Goal: Information Seeking & Learning: Learn about a topic

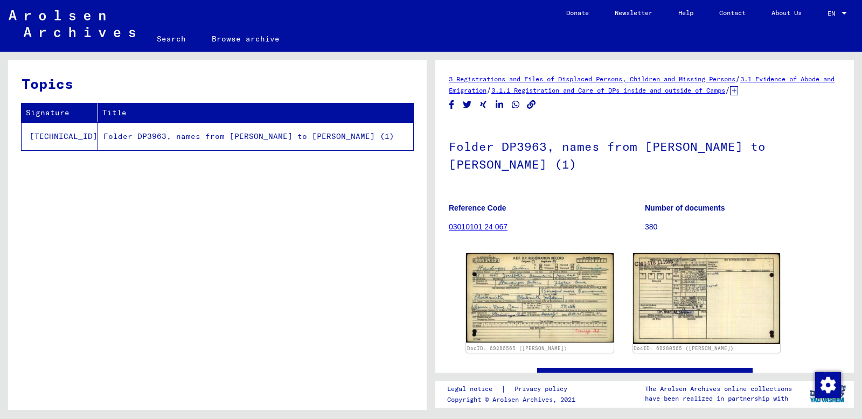
click at [54, 150] on td "[TECHNICAL_ID]" at bounding box center [60, 136] width 76 height 28
click at [663, 94] on link "3.1.1 Registration and Care of DPs inside and outside of Camps" at bounding box center [608, 90] width 234 height 8
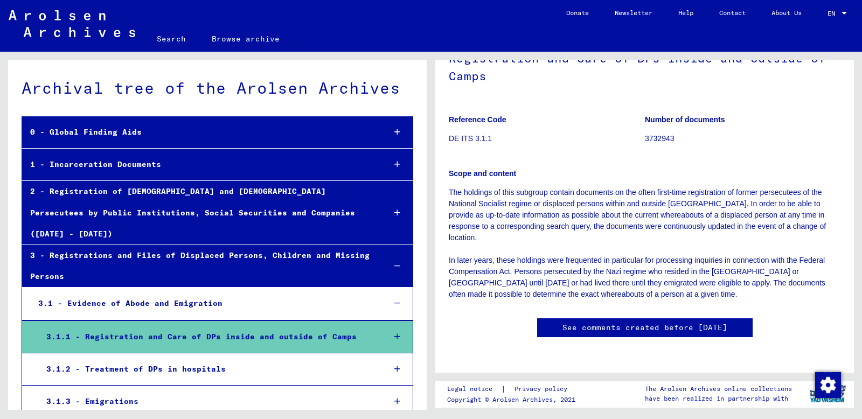
scroll to position [133, 0]
click at [133, 175] on div "1 - Incarceration Documents" at bounding box center [199, 164] width 354 height 21
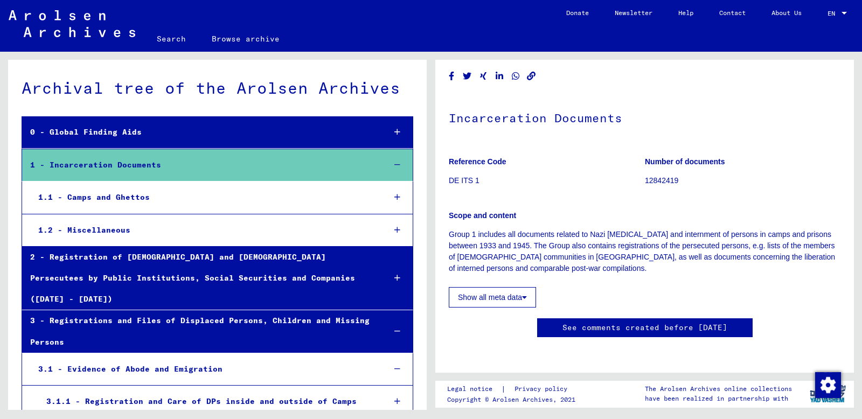
scroll to position [48, 0]
click at [523, 294] on icon at bounding box center [524, 298] width 5 height 8
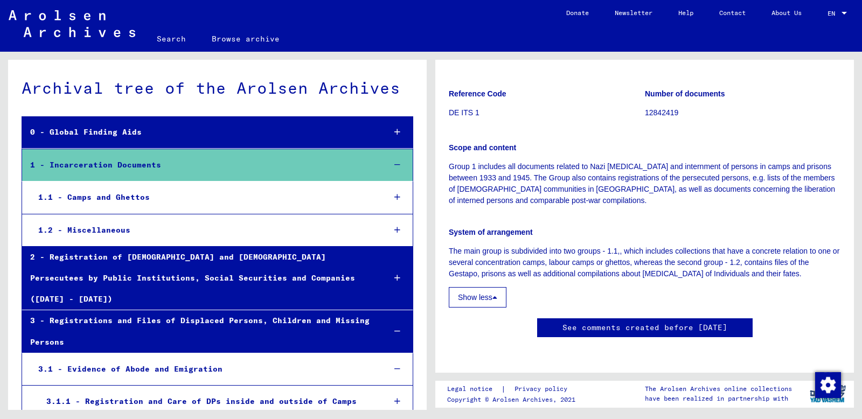
scroll to position [123, 0]
click at [580, 322] on link "See comments created before [DATE]" at bounding box center [644, 327] width 165 height 11
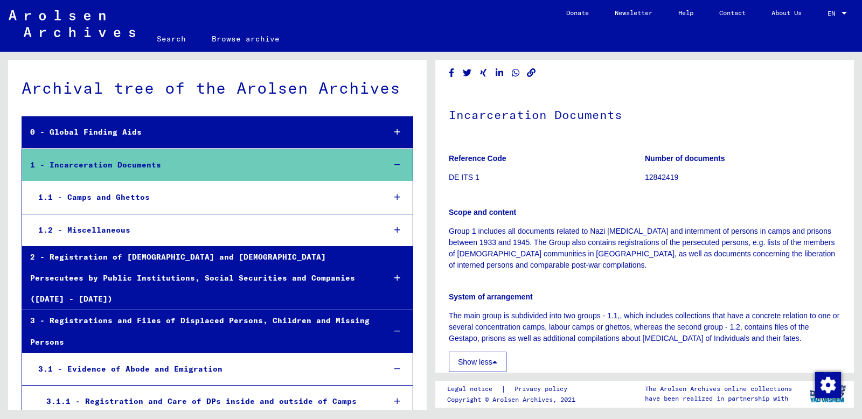
scroll to position [0, 0]
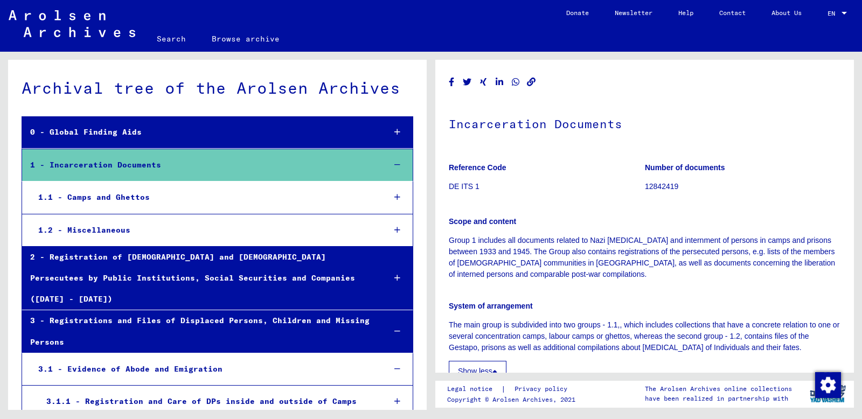
click at [125, 208] on div "1.1 - Camps and Ghettos" at bounding box center [203, 197] width 346 height 21
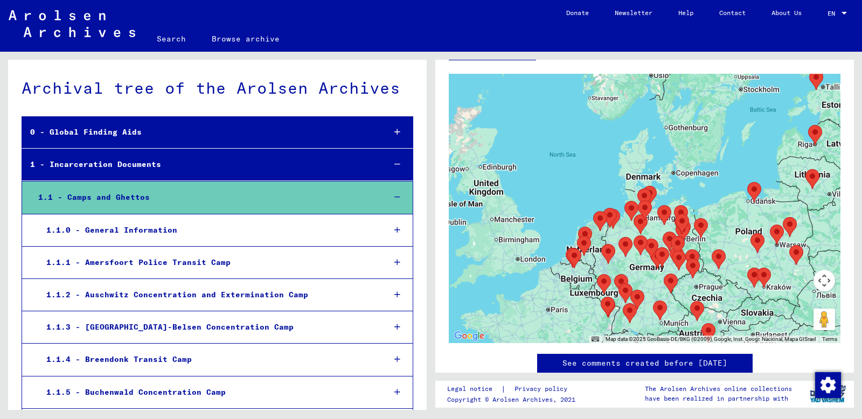
scroll to position [181, 0]
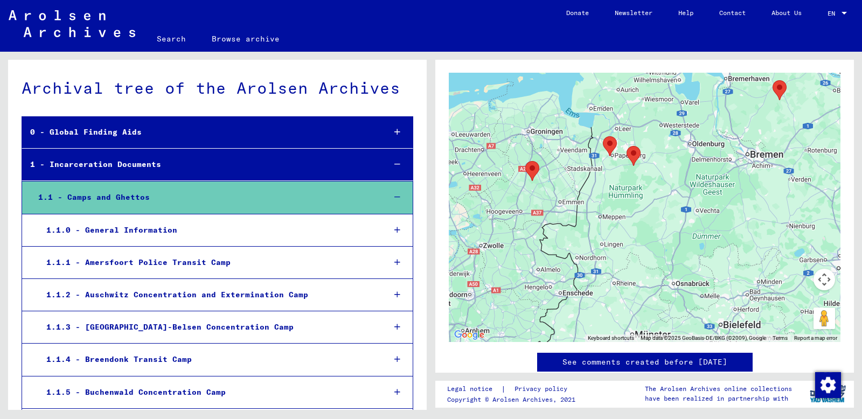
drag, startPoint x: 734, startPoint y: 320, endPoint x: 568, endPoint y: 222, distance: 192.7
click at [566, 220] on div at bounding box center [645, 207] width 392 height 269
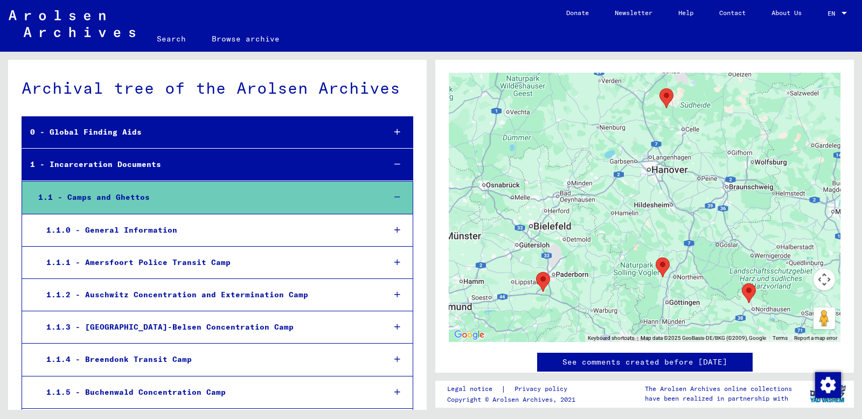
drag, startPoint x: 739, startPoint y: 261, endPoint x: 548, endPoint y: 161, distance: 215.1
click at [548, 161] on div at bounding box center [645, 207] width 392 height 269
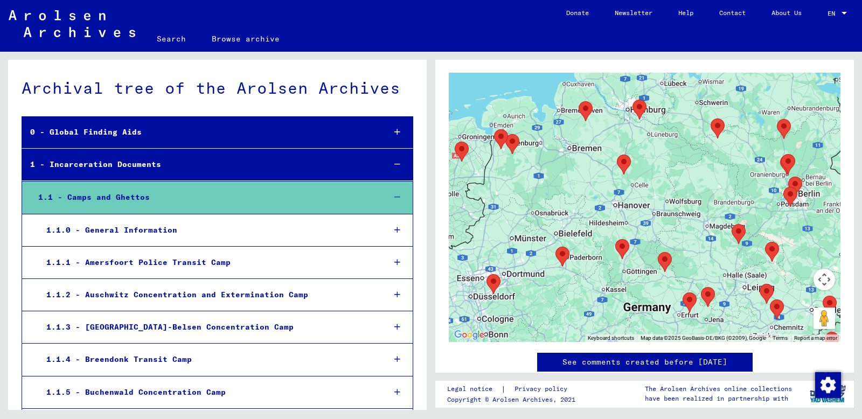
click at [669, 242] on div at bounding box center [645, 207] width 392 height 269
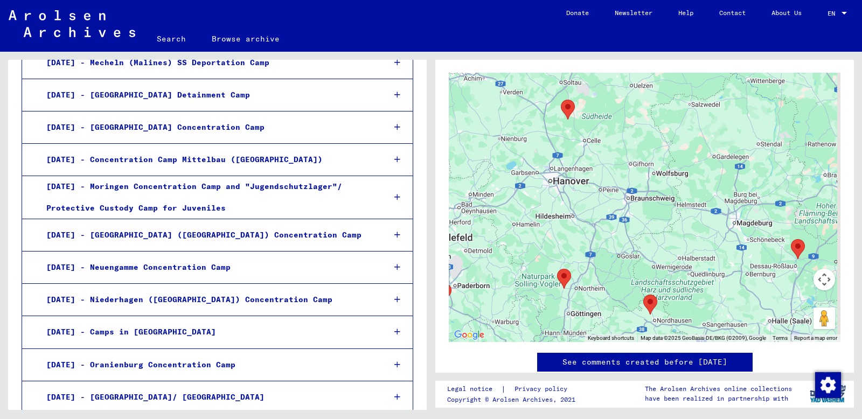
scroll to position [998, 0]
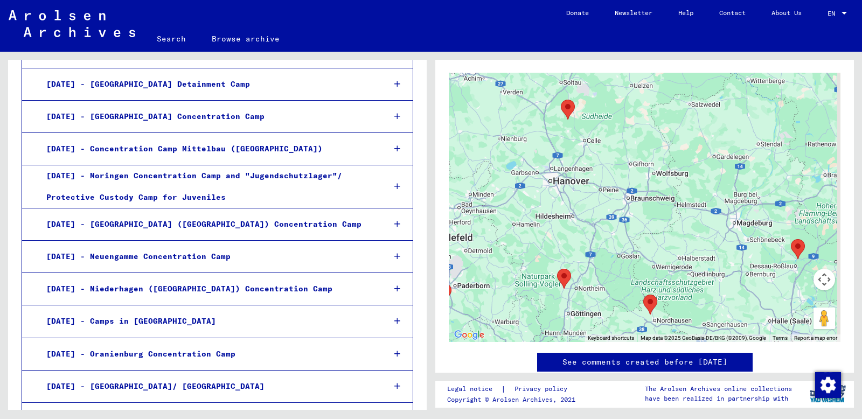
click at [194, 246] on div "[DATE] - Neuengamme Concentration Camp" at bounding box center [207, 256] width 338 height 21
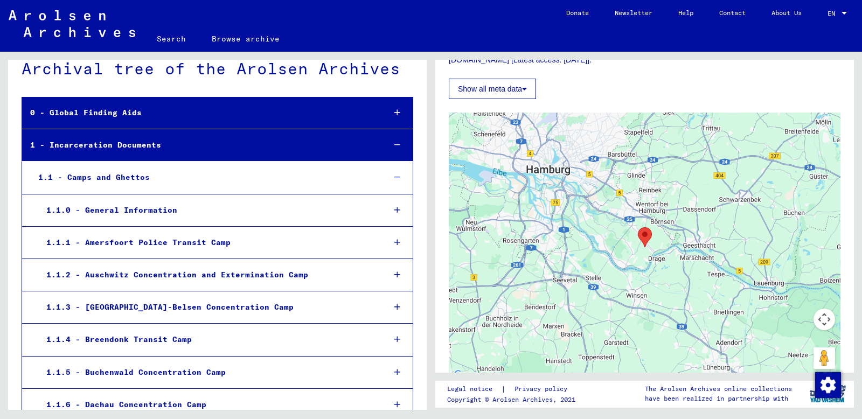
scroll to position [16, 0]
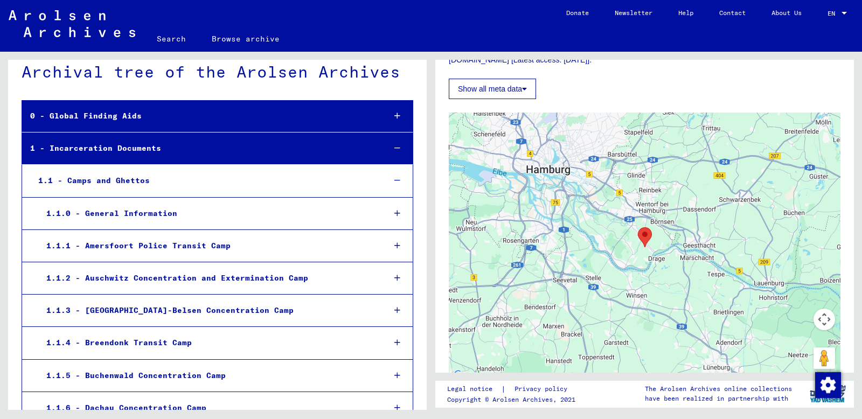
click at [394, 152] on icon at bounding box center [397, 148] width 6 height 8
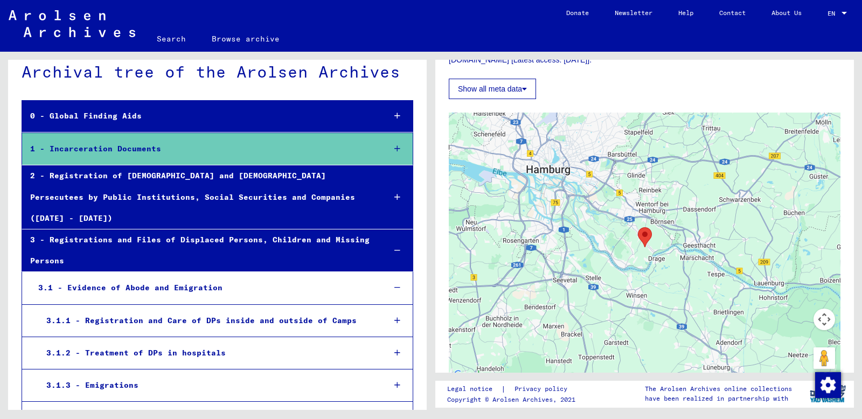
click at [394, 197] on icon at bounding box center [397, 197] width 6 height 8
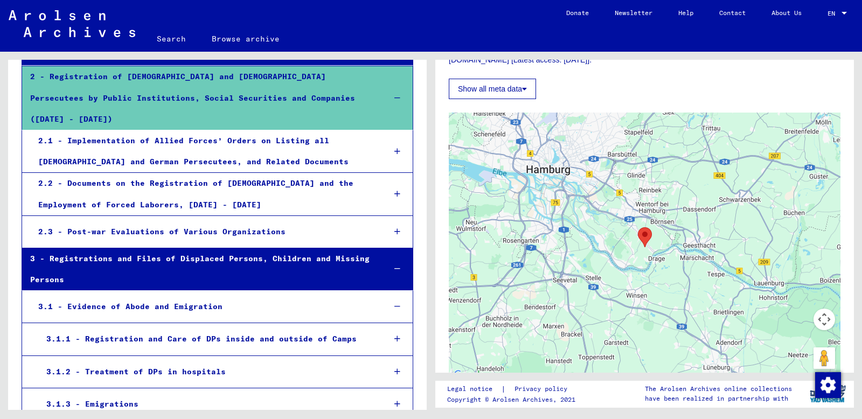
scroll to position [117, 0]
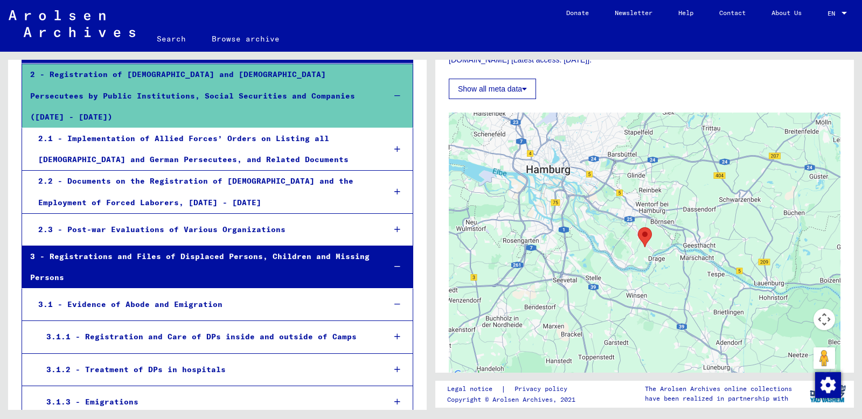
click at [300, 171] on div "2.2 - Documents on the Registration of [DEMOGRAPHIC_DATA] and the Employment of…" at bounding box center [203, 192] width 346 height 42
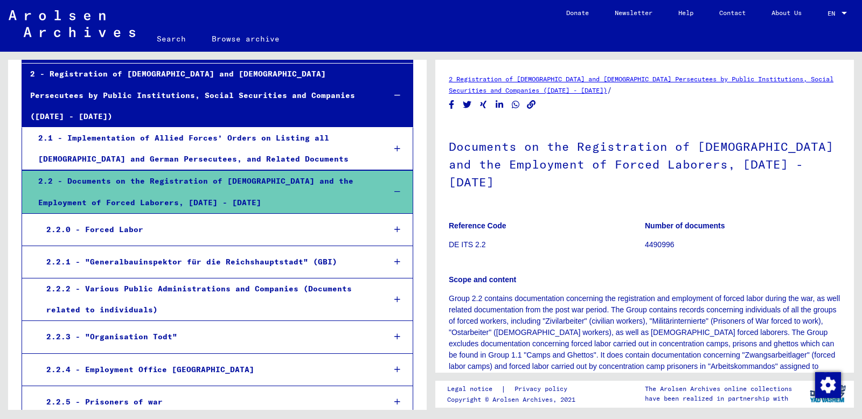
click at [243, 224] on div "2.2.0 - Forced Labor" at bounding box center [207, 229] width 338 height 21
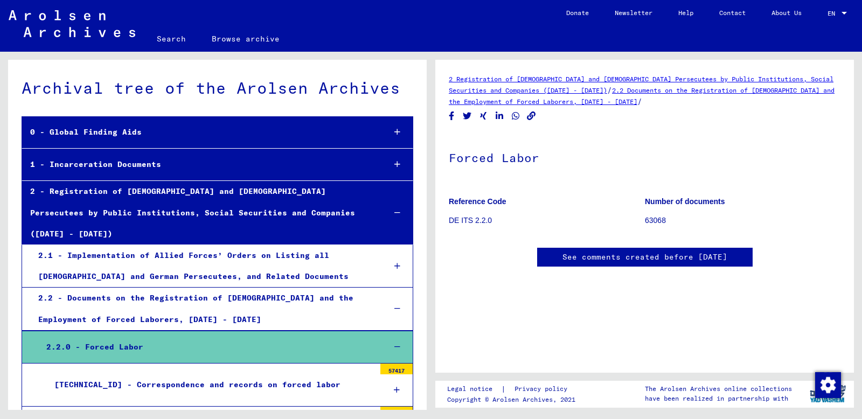
click at [249, 51] on link "Browse archive" at bounding box center [246, 39] width 94 height 26
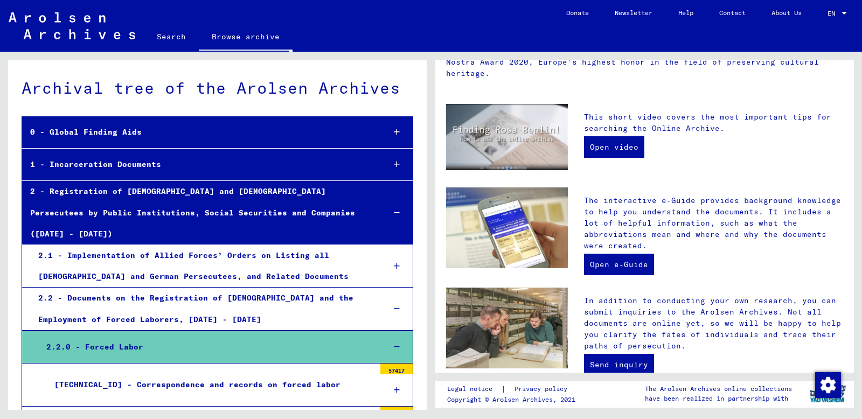
scroll to position [197, 0]
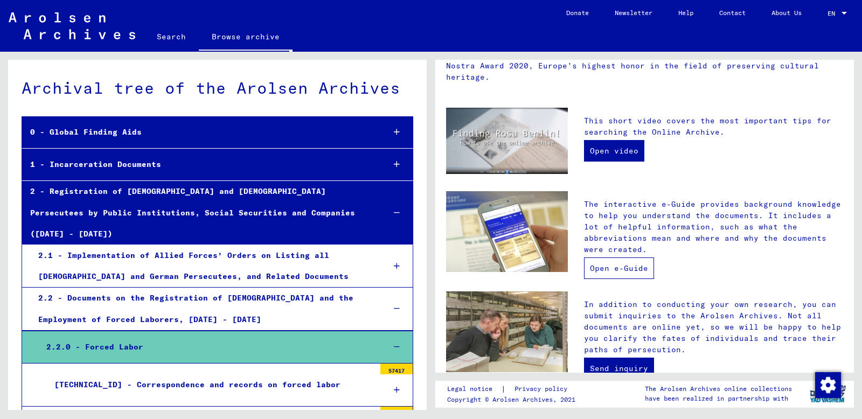
click at [605, 279] on link "Open e-Guide" at bounding box center [619, 268] width 70 height 22
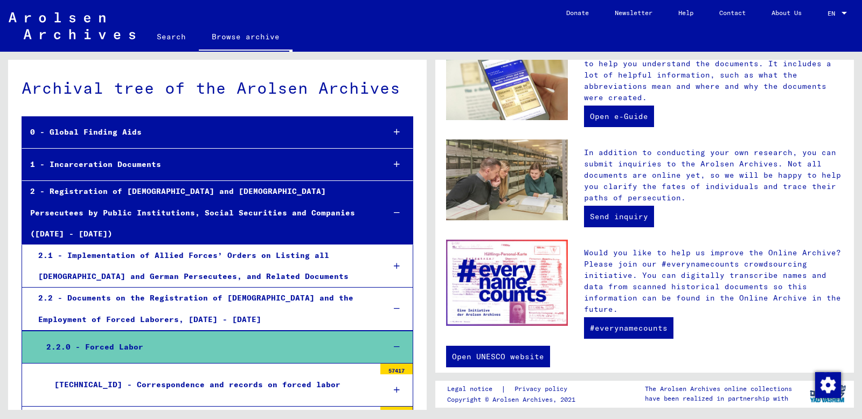
scroll to position [357, 0]
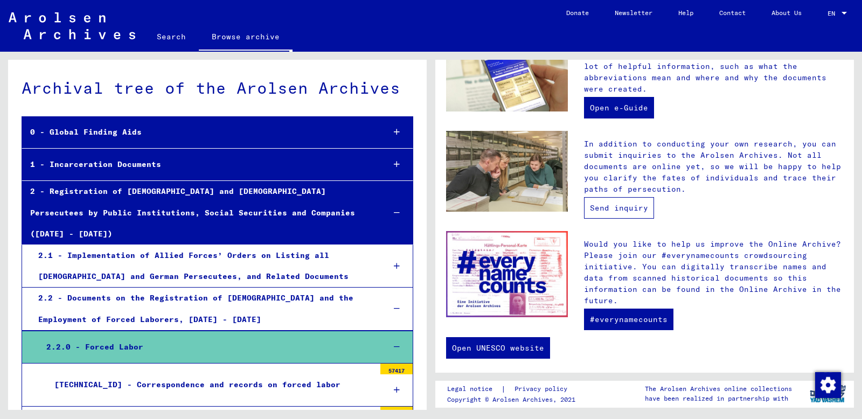
click at [622, 219] on link "Send inquiry" at bounding box center [619, 208] width 70 height 22
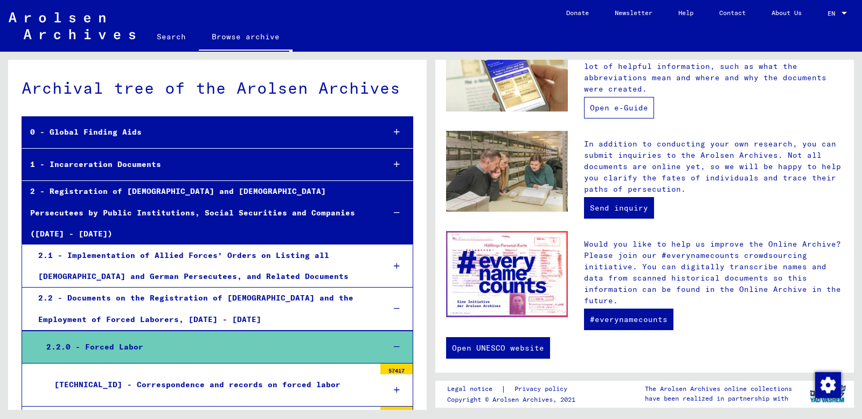
click at [606, 118] on link "Open e-Guide" at bounding box center [619, 108] width 70 height 22
click at [702, 148] on div "Welcome to the Online Archive of the Arolsen Archives! The Arolsen Archives are…" at bounding box center [644, 36] width 397 height 635
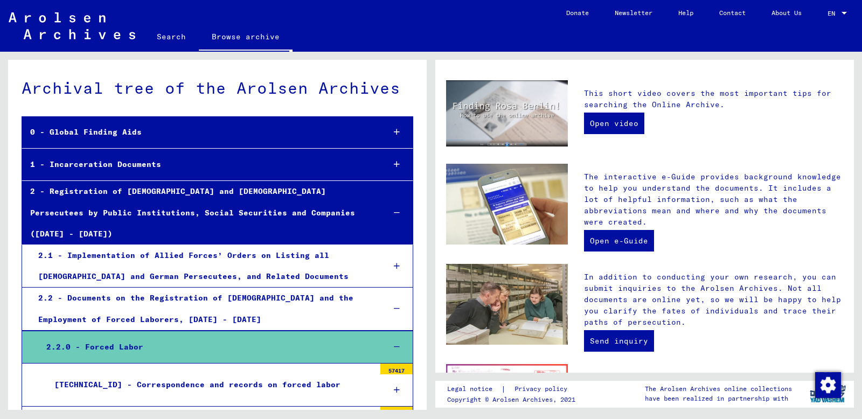
scroll to position [228, 0]
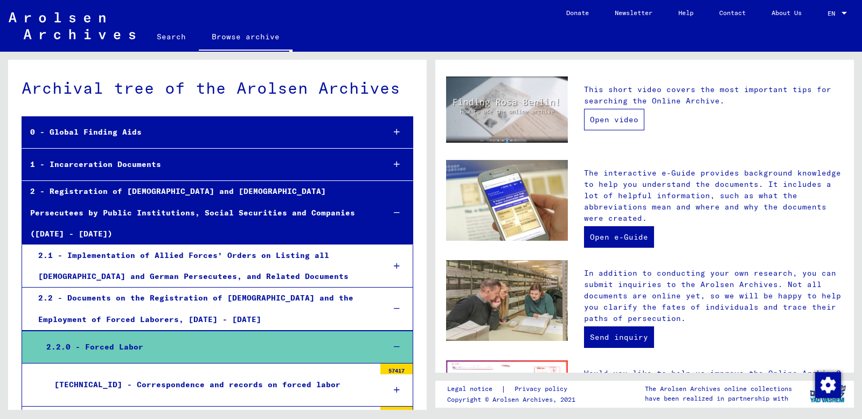
click at [611, 130] on link "Open video" at bounding box center [614, 120] width 60 height 22
